Goal: Task Accomplishment & Management: Use online tool/utility

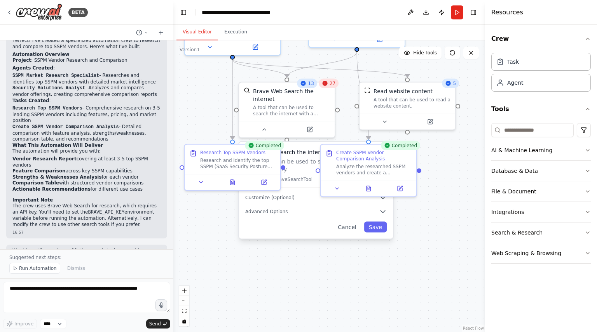
click at [295, 270] on div ".deletable-edge-delete-btn { width: 20px; height: 20px; border: 0px solid #ffff…" at bounding box center [329, 186] width 312 height 292
click at [242, 35] on button "Execution" at bounding box center [235, 32] width 35 height 16
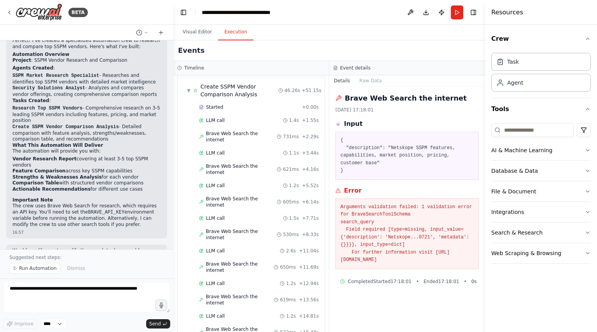
scroll to position [886, 0]
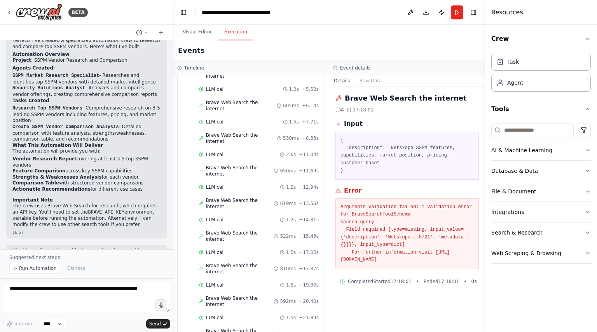
click at [145, 248] on p "Would you like me to modify the search tools or would you prefer to set up the …" at bounding box center [86, 257] width 148 height 18
drag, startPoint x: 142, startPoint y: 228, endPoint x: 7, endPoint y: 220, distance: 135.8
click at [7, 245] on div "Would you like me to modify the search tools or would you prefer to set up the …" at bounding box center [86, 261] width 161 height 32
copy p "Would you like me to modify the search tools or would you prefer to set up the …"
click at [45, 267] on span "Run Automation" at bounding box center [38, 268] width 38 height 6
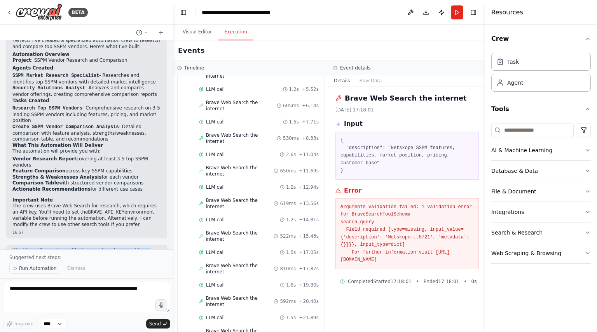
scroll to position [375, 0]
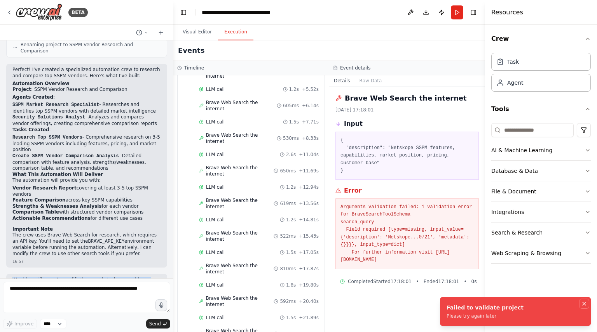
click at [584, 304] on icon "Notifications (F8)" at bounding box center [584, 304] width 6 height 6
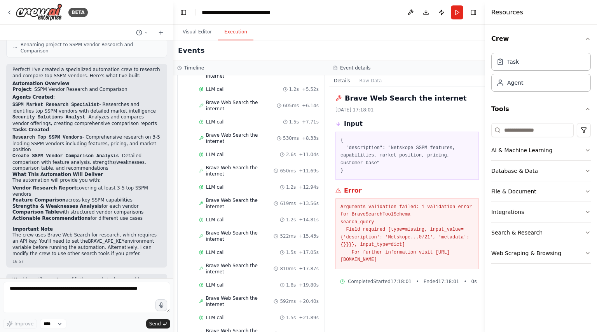
click at [446, 66] on div "Event details" at bounding box center [407, 68] width 148 height 6
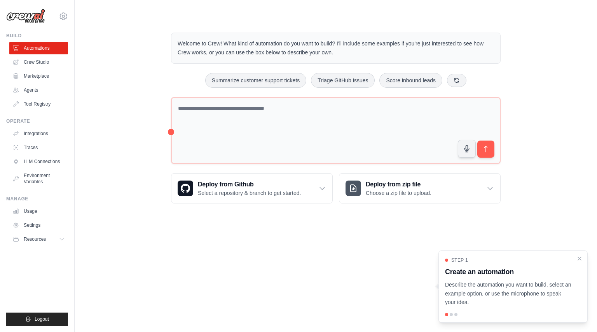
click at [216, 261] on body "masa@us.teldevice.com Settings Build Automations Crew Studio" at bounding box center [298, 166] width 597 height 332
